Goal: Information Seeking & Learning: Learn about a topic

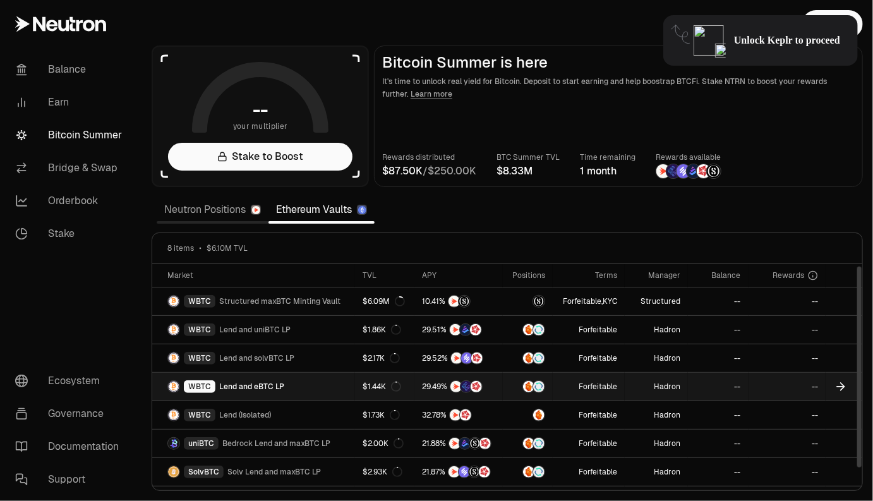
scroll to position [21, 0]
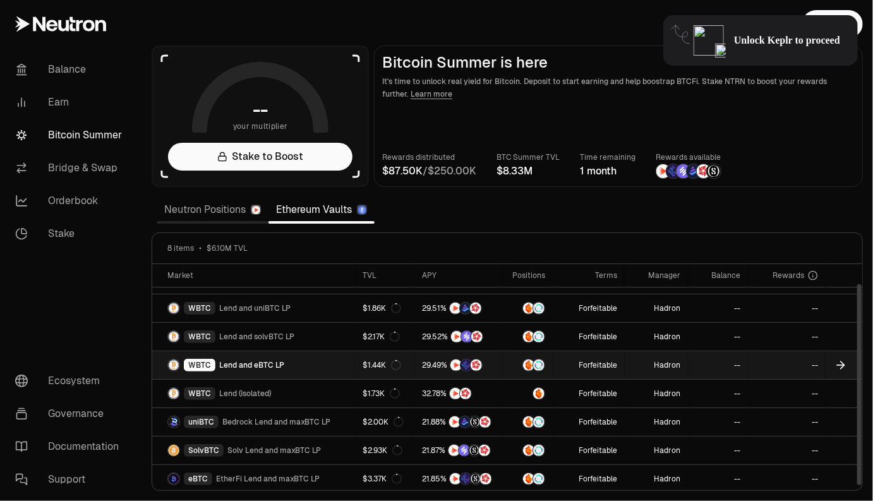
click at [329, 363] on link "WBTC Lend and eBTC LP" at bounding box center [253, 365] width 203 height 28
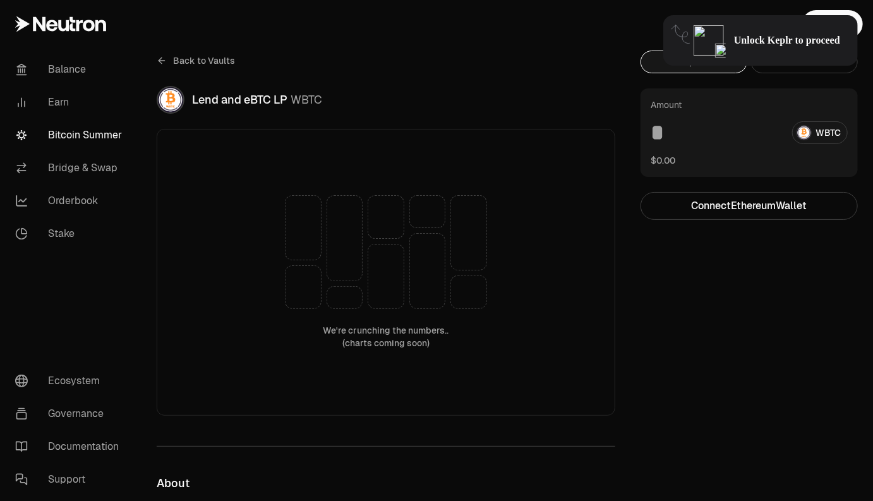
click at [67, 133] on link "Bitcoin Summer" at bounding box center [70, 135] width 131 height 33
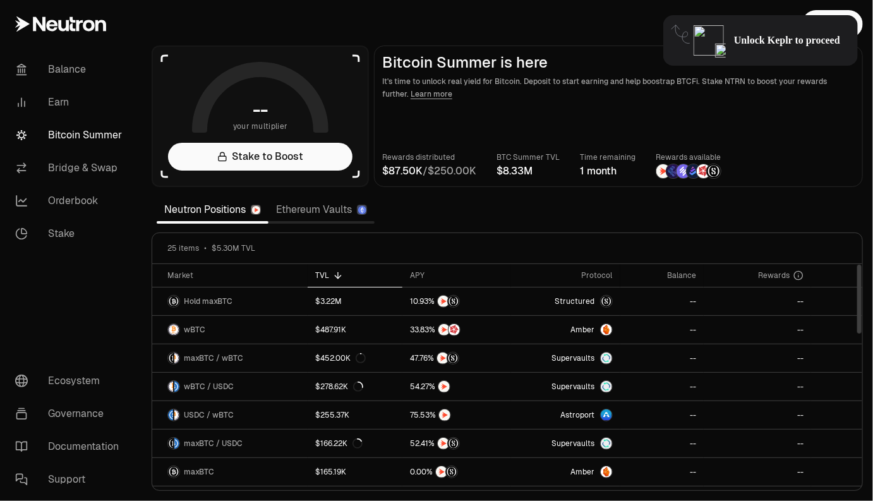
click at [328, 216] on link "Ethereum Vaults" at bounding box center [321, 209] width 106 height 25
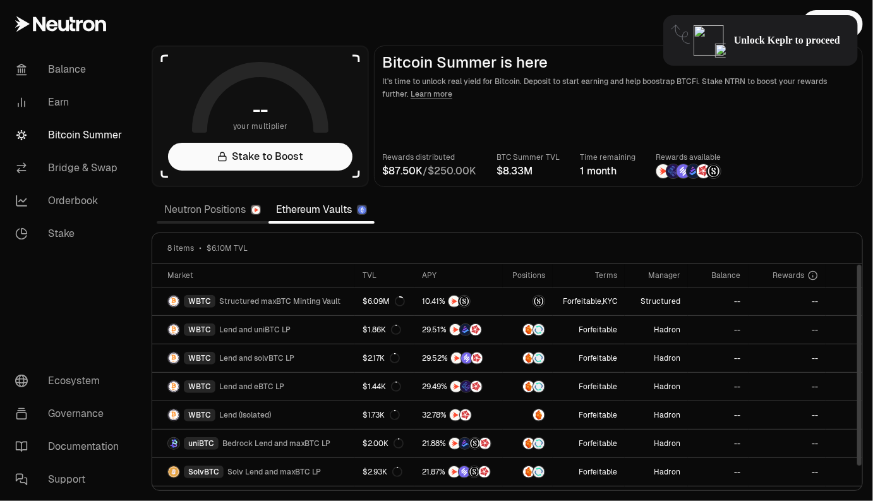
click at [211, 214] on link "Neutron Positions" at bounding box center [213, 209] width 112 height 25
